Goal: Information Seeking & Learning: Learn about a topic

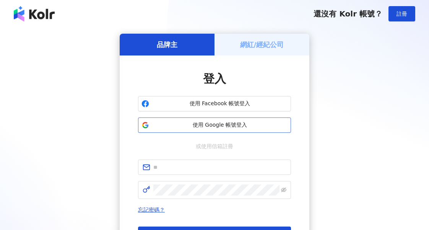
click at [236, 128] on span "使用 Google 帳號登入" at bounding box center [219, 125] width 135 height 8
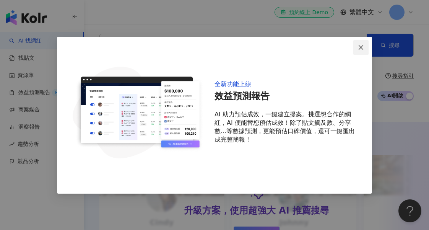
click at [368, 46] on span "Close" at bounding box center [360, 47] width 15 height 6
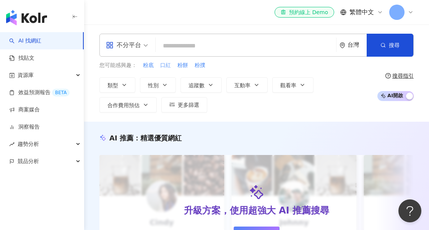
click at [165, 66] on span "口紅" at bounding box center [165, 66] width 11 height 8
type input "**"
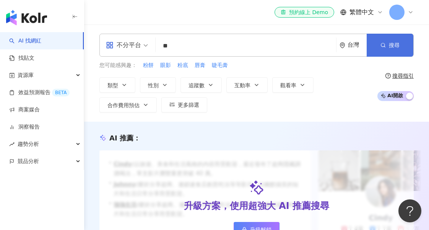
click at [387, 44] on button "搜尋" at bounding box center [390, 45] width 47 height 23
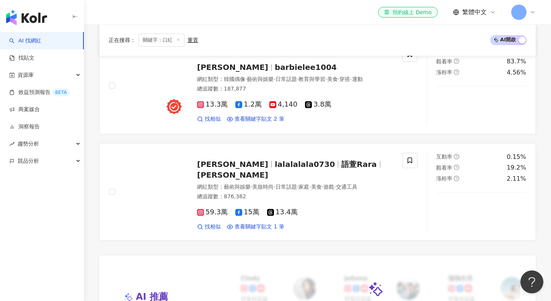
scroll to position [461, 0]
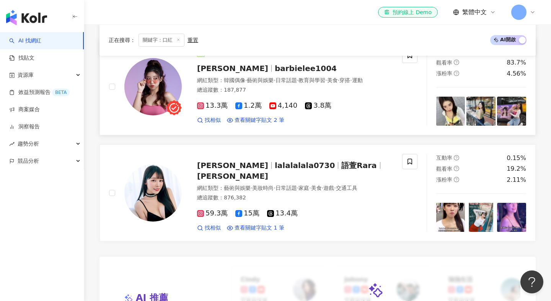
click at [159, 78] on img at bounding box center [152, 86] width 57 height 57
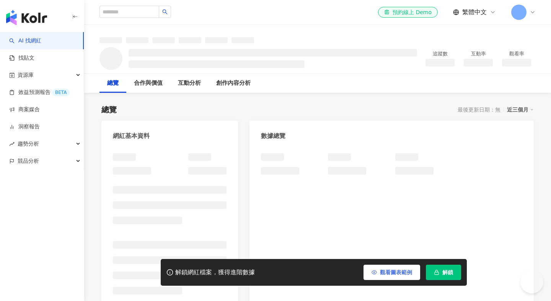
click at [385, 273] on span "觀看圖表範例" at bounding box center [396, 273] width 32 height 6
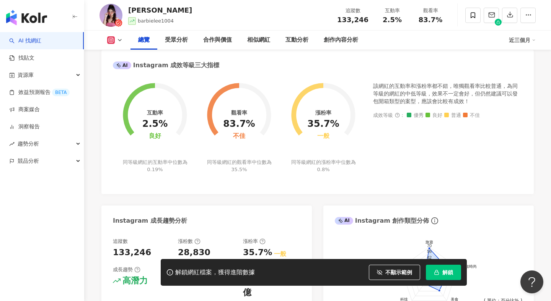
scroll to position [294, 0]
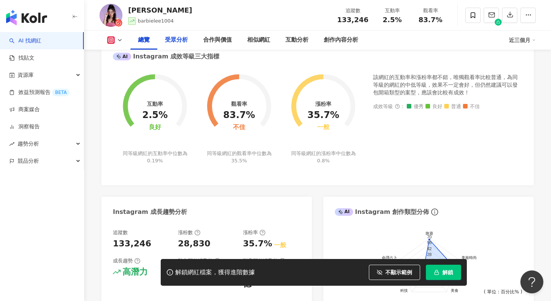
click at [174, 41] on div "受眾分析" at bounding box center [176, 40] width 23 height 9
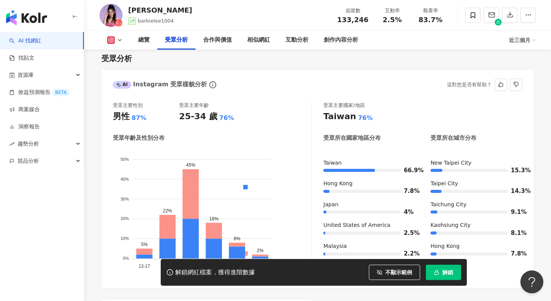
scroll to position [694, 0]
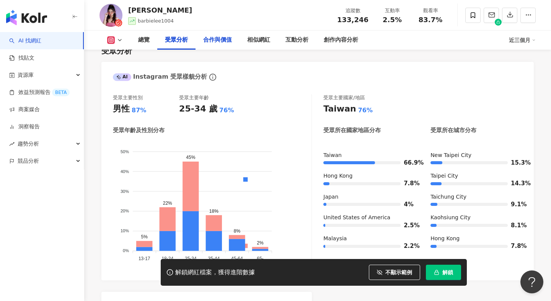
click at [219, 43] on div "合作與價值" at bounding box center [217, 40] width 29 height 9
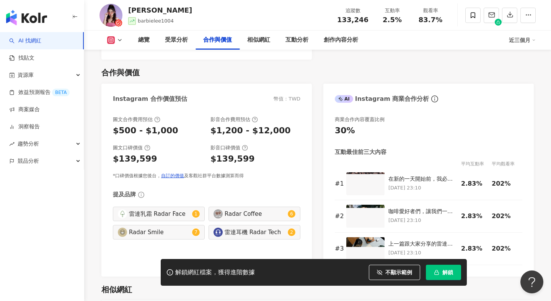
scroll to position [1048, 0]
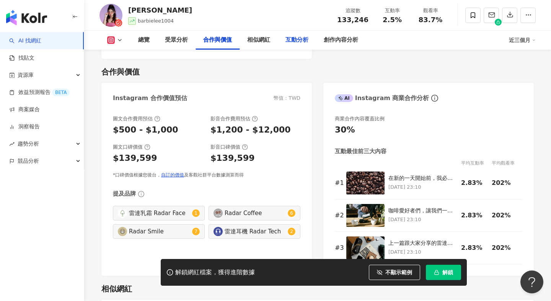
click at [295, 44] on div "互動分析" at bounding box center [296, 40] width 23 height 9
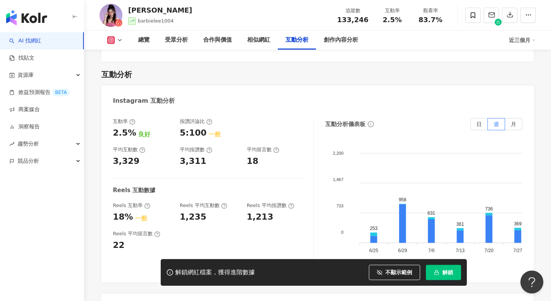
scroll to position [1491, 0]
click at [335, 40] on div "創作內容分析" at bounding box center [340, 40] width 34 height 9
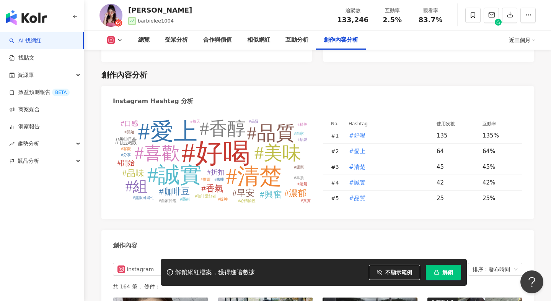
scroll to position [2155, 0]
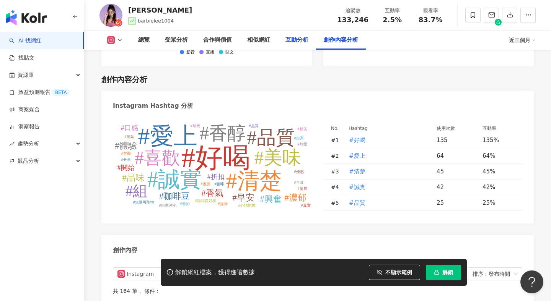
click at [295, 40] on div "互動分析" at bounding box center [296, 40] width 23 height 9
